Goal: Check status: Check status

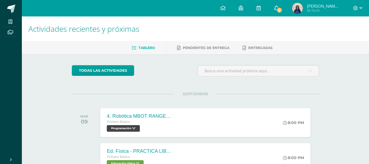
click at [280, 6] on link "2" at bounding box center [276, 8] width 17 height 16
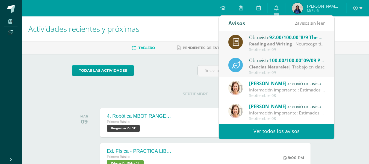
click at [291, 42] on strong "Reading and Writing" at bounding box center [270, 44] width 43 height 6
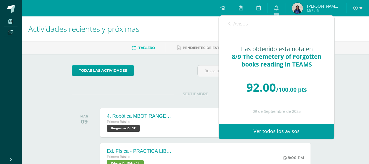
click at [229, 23] on icon at bounding box center [229, 23] width 2 height 4
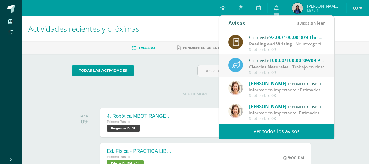
click at [283, 61] on span "100.00/100.00" at bounding box center [285, 60] width 32 height 6
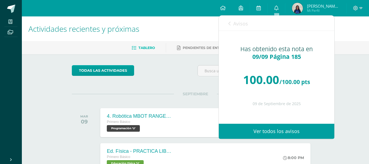
click at [232, 23] on link "Avisos" at bounding box center [238, 24] width 20 height 16
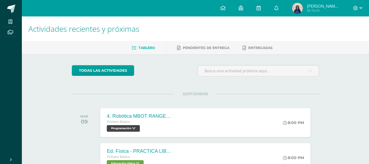
click at [298, 9] on img at bounding box center [297, 8] width 11 height 11
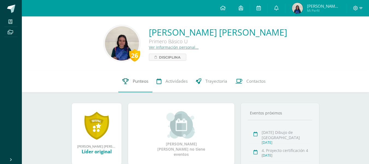
click at [135, 82] on span "Punteos" at bounding box center [141, 81] width 16 height 6
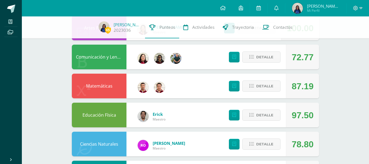
scroll to position [130, 0]
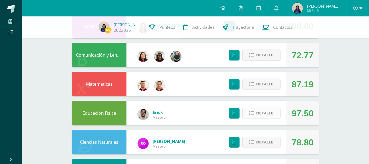
click at [277, 109] on button "Detalle" at bounding box center [261, 112] width 38 height 11
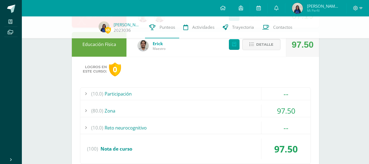
scroll to position [199, 0]
click at [260, 45] on span "Detalle" at bounding box center [264, 44] width 17 height 10
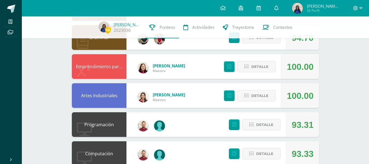
scroll to position [392, 0]
